Goal: Information Seeking & Learning: Learn about a topic

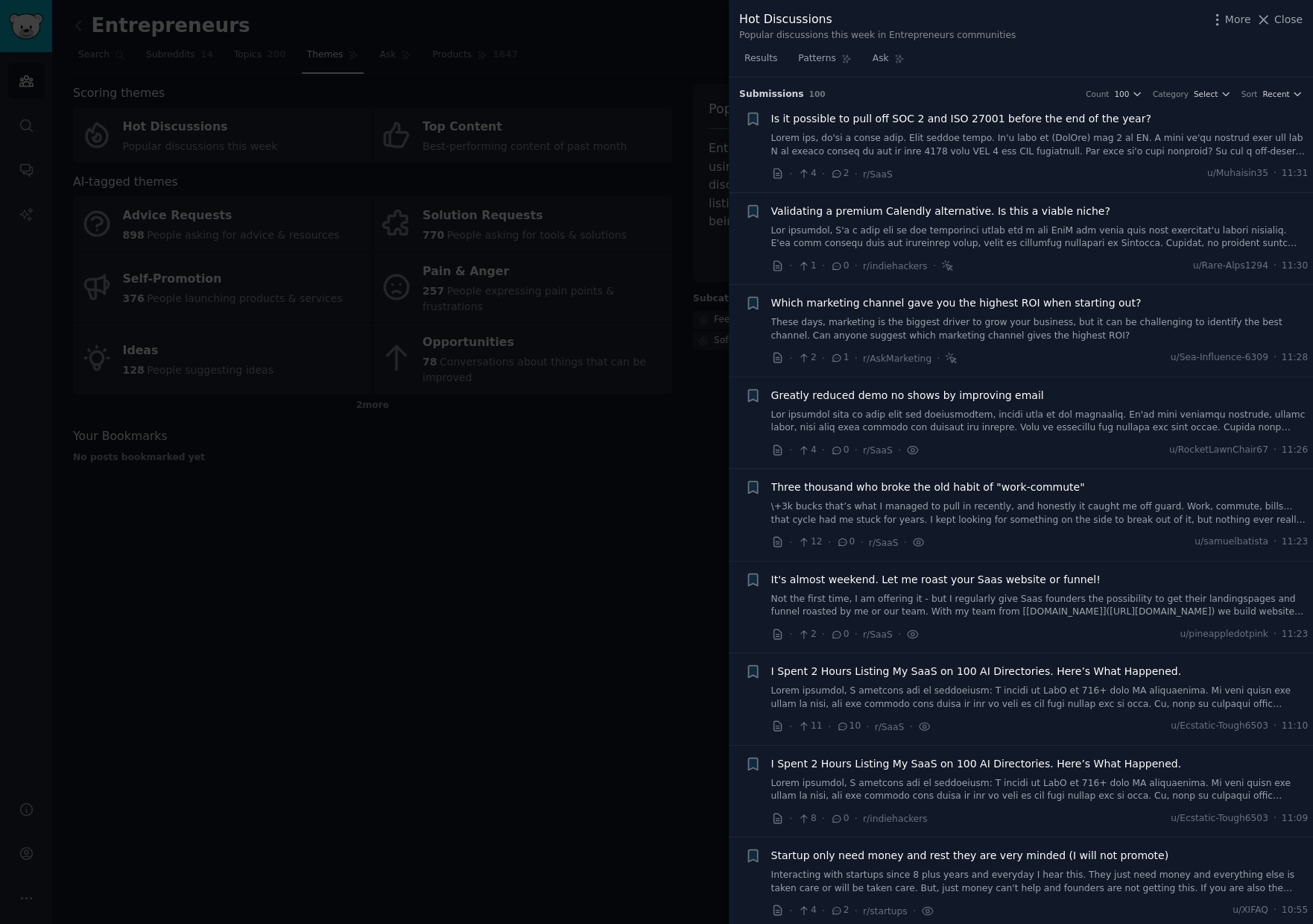
scroll to position [1035, 0]
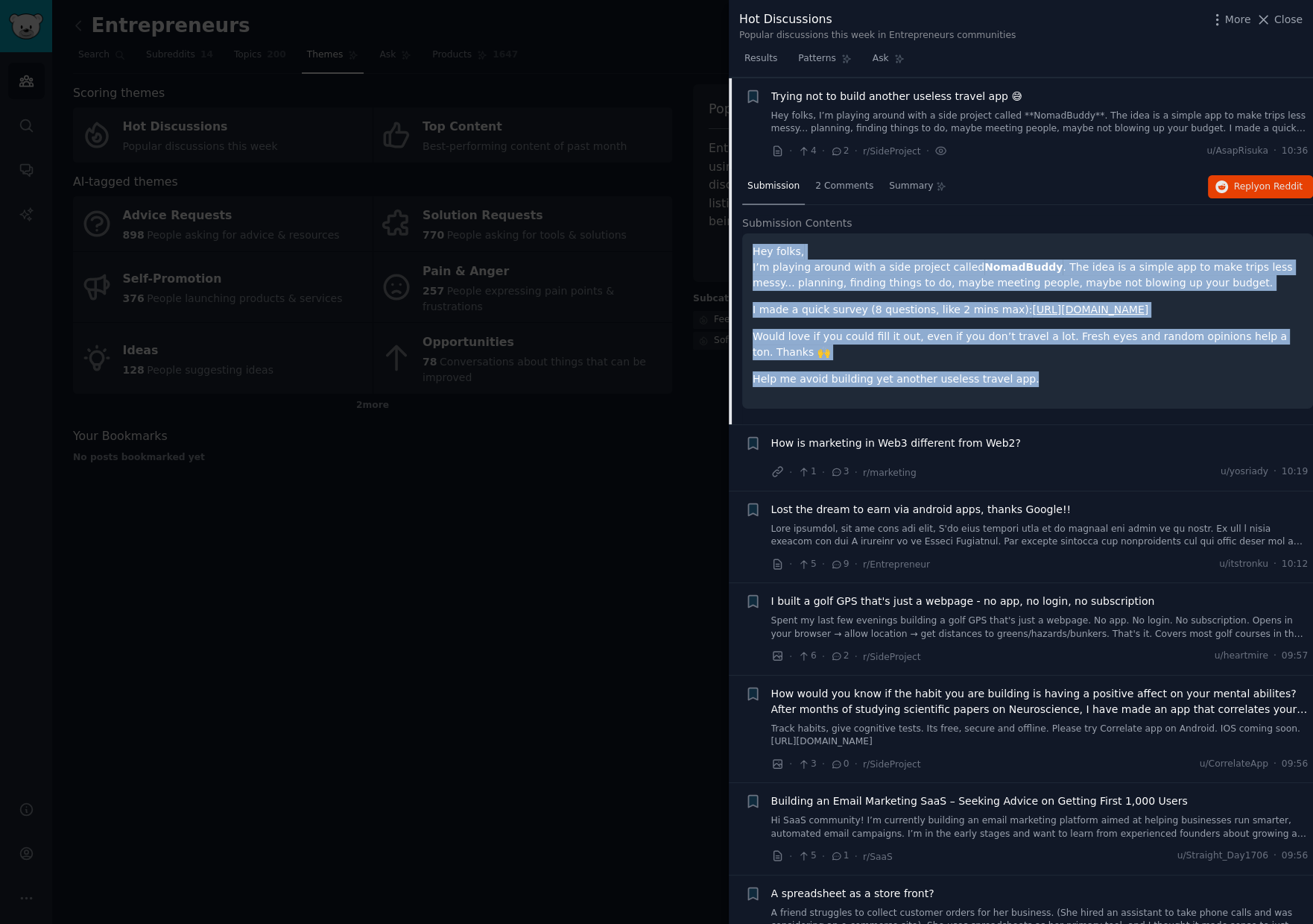
click at [1136, 343] on p "Would love if you could fill it out, even if you don’t travel a lot. Fresh eyes…" at bounding box center [1028, 344] width 550 height 31
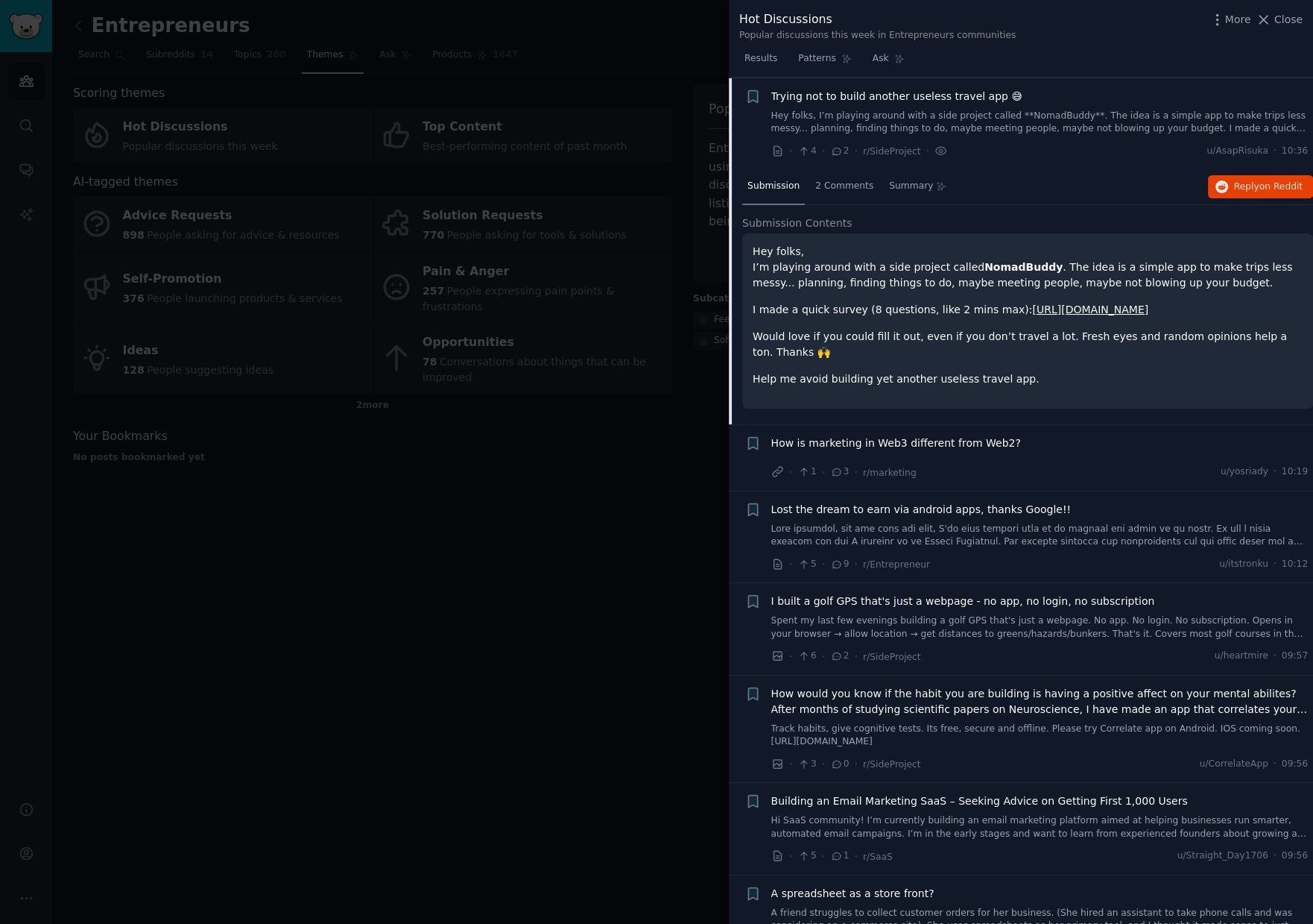
click at [996, 443] on span "How is marketing in Web3 different from Web2?" at bounding box center [896, 442] width 249 height 15
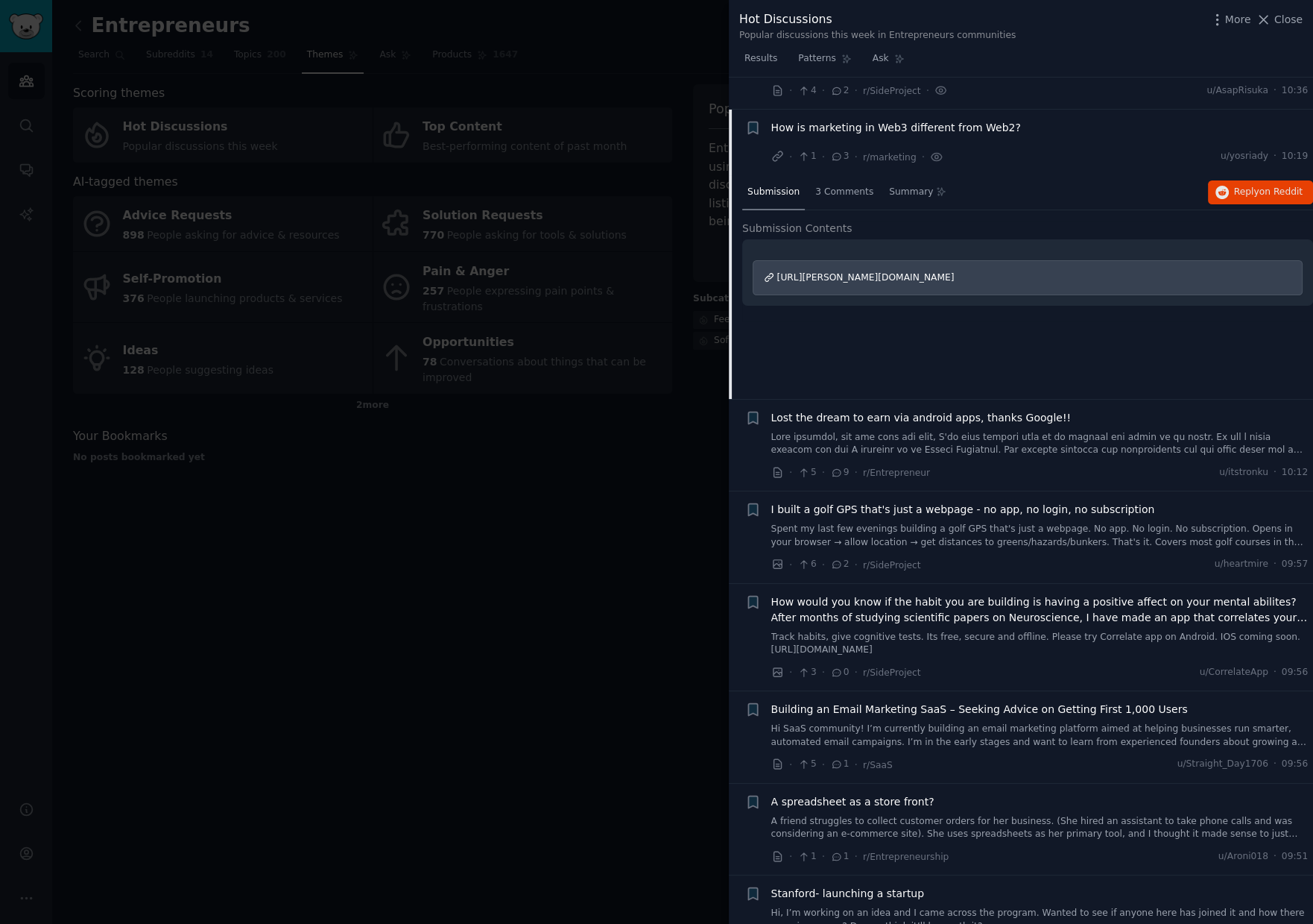
scroll to position [1127, 0]
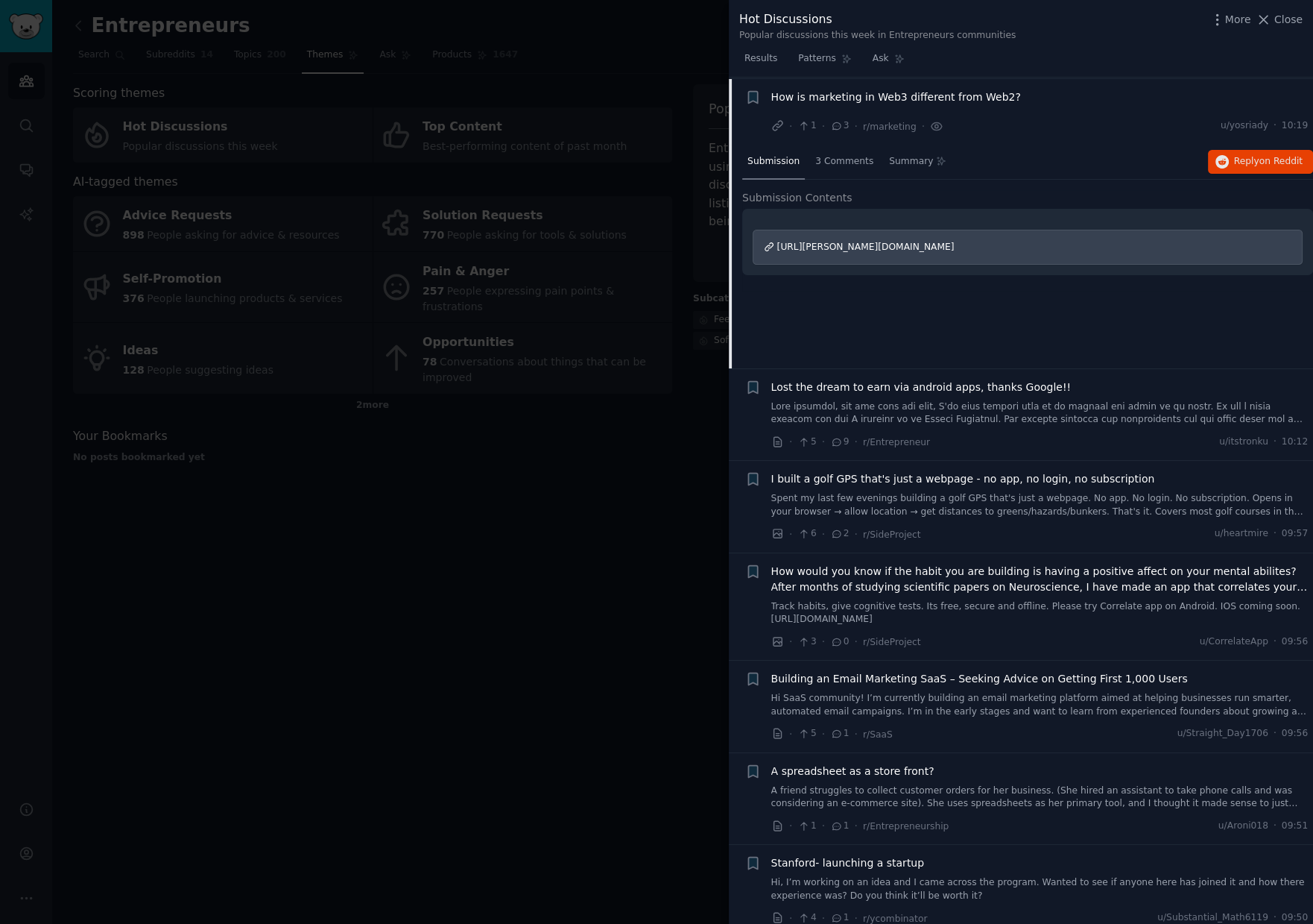
click at [1074, 383] on div "Lost the dream to earn via android apps, thanks Google!!" at bounding box center [1040, 387] width 538 height 15
click at [1061, 393] on div "Lost the dream to earn via android apps, thanks Google!!" at bounding box center [1040, 403] width 538 height 47
click at [977, 383] on span "Lost the dream to earn via android apps, thanks Google!!" at bounding box center [922, 387] width 301 height 15
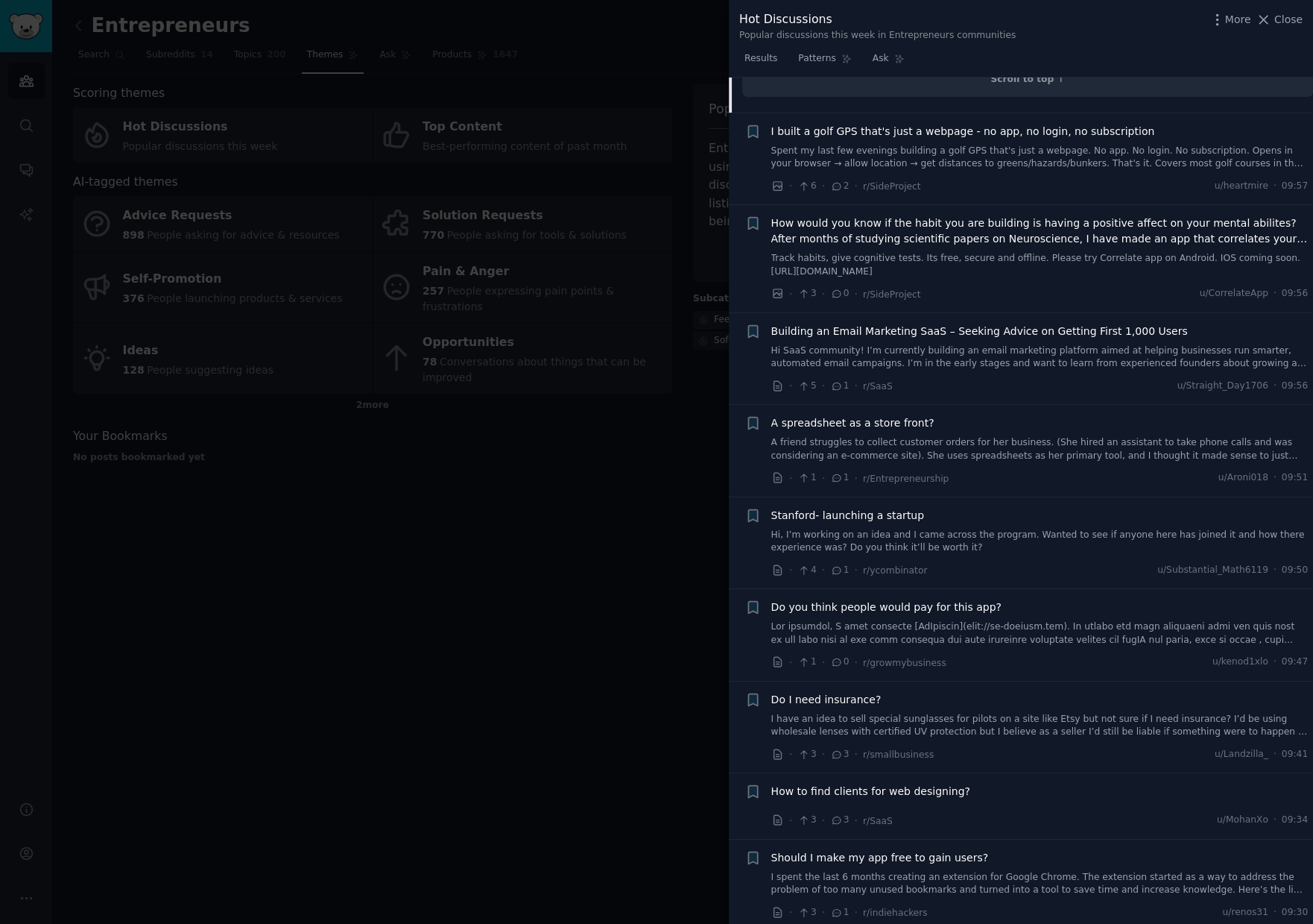
scroll to position [1773, 0]
click at [881, 415] on span "A spreadsheet as a store front?" at bounding box center [853, 419] width 164 height 15
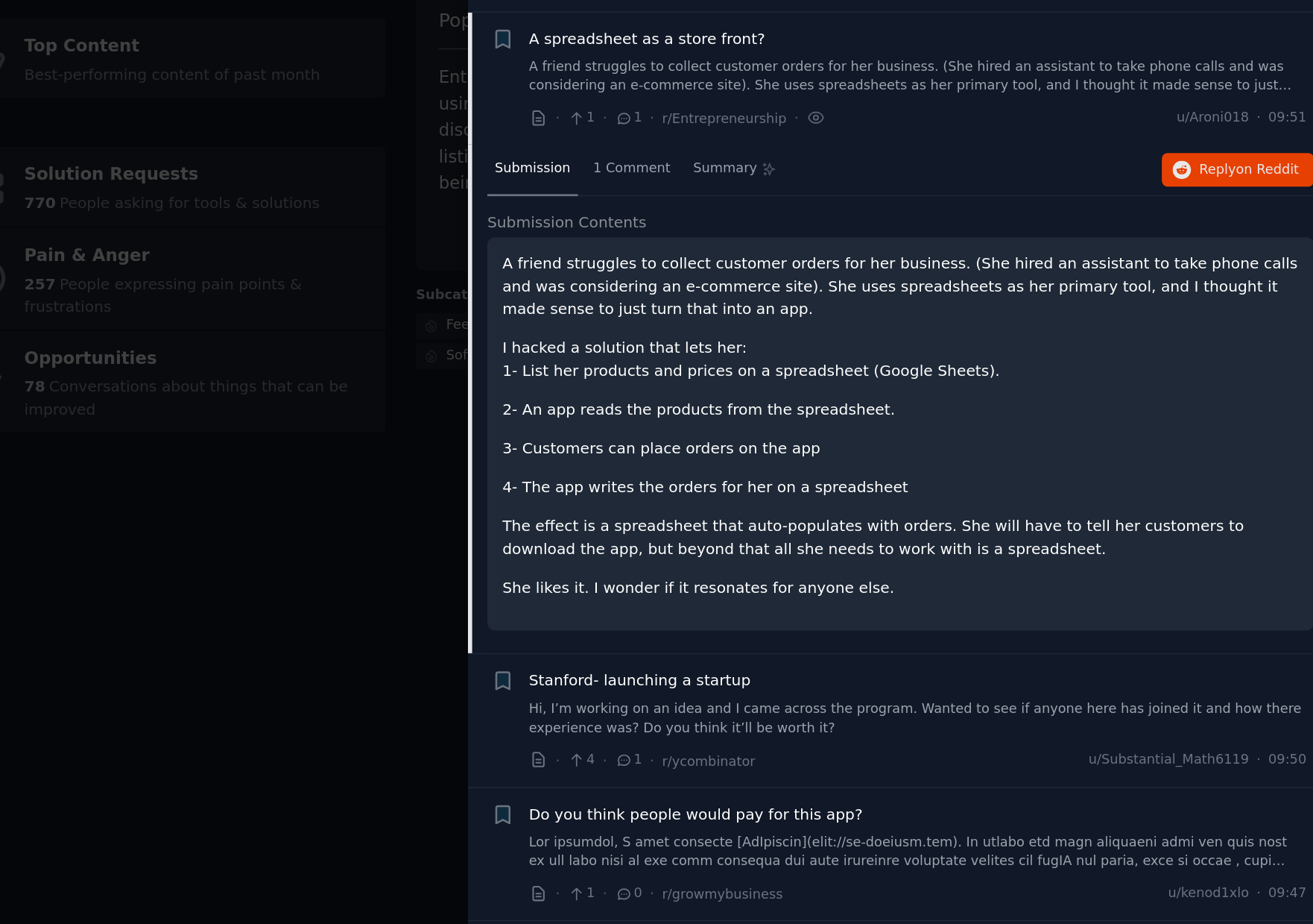
scroll to position [1550, 0]
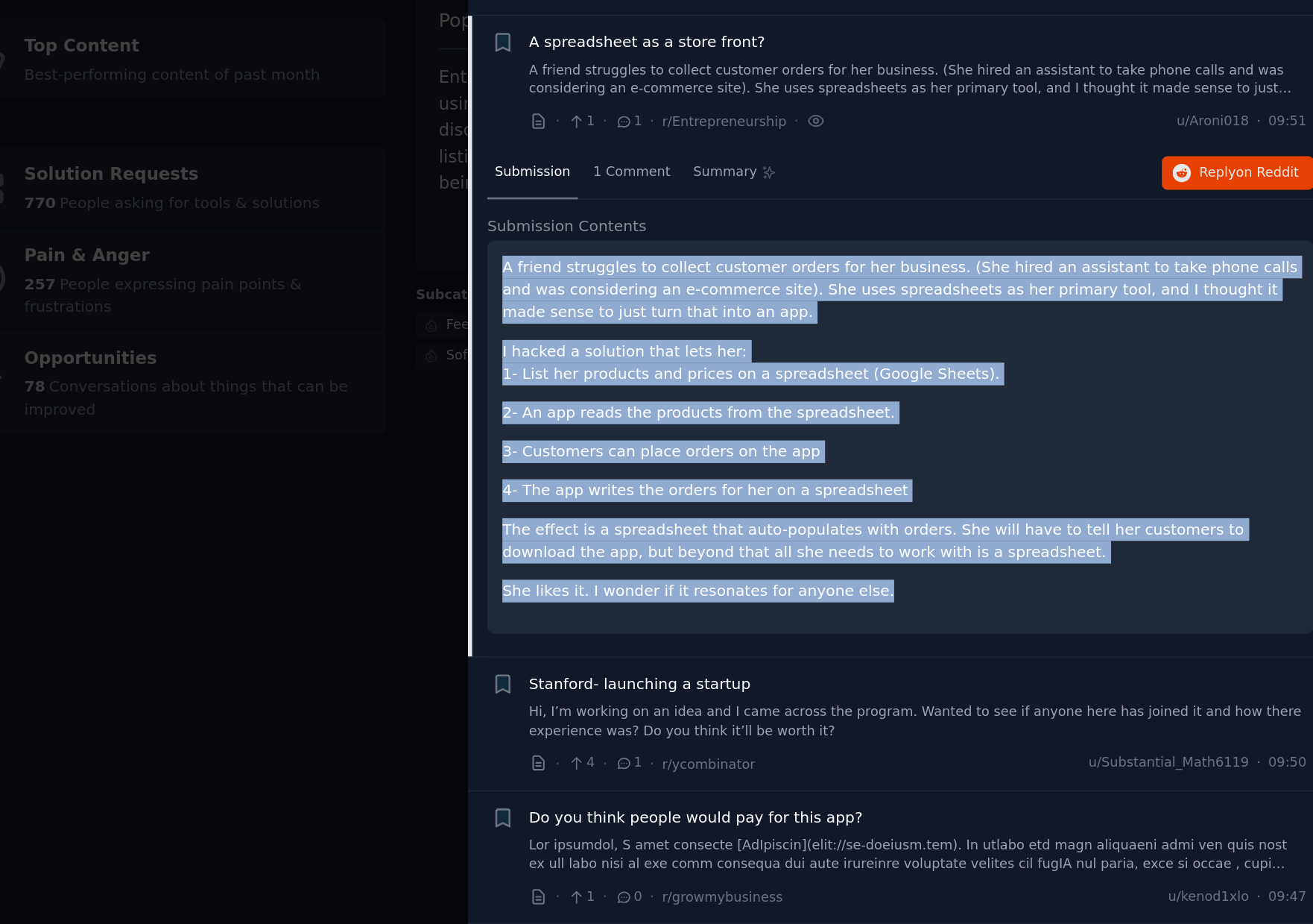
drag, startPoint x: 1012, startPoint y: 504, endPoint x: 752, endPoint y: 269, distance: 350.5
click at [753, 271] on div "A friend struggles to collect customer orders for her business. (She hired an a…" at bounding box center [1028, 390] width 550 height 239
copy div "A friend struggles to collect customer orders for her business. (She hired an a…"
click at [1271, 213] on span "on Reddit" at bounding box center [1281, 213] width 43 height 10
